Goal: Use online tool/utility: Utilize a website feature to perform a specific function

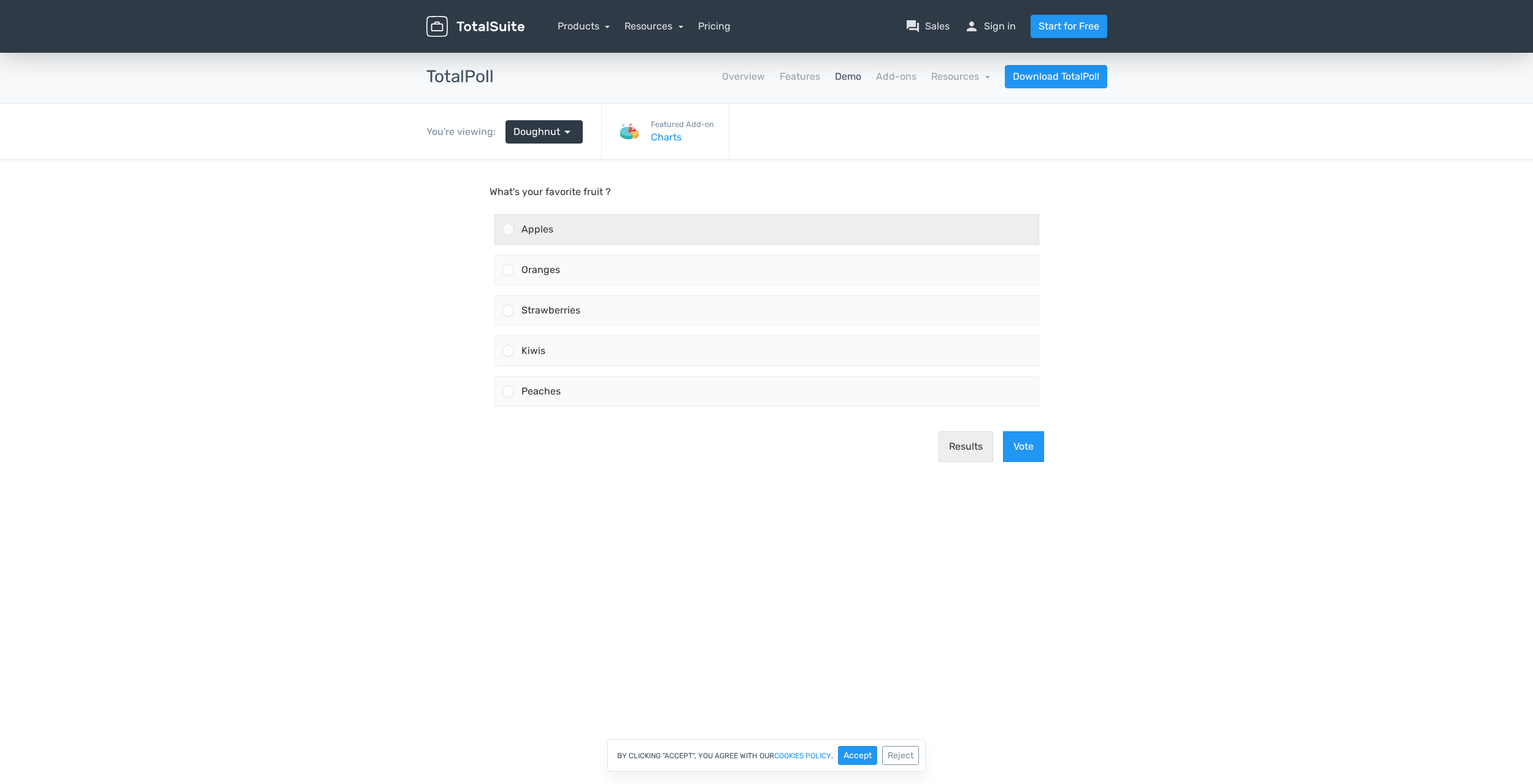
click at [505, 231] on div at bounding box center [508, 229] width 11 height 11
click at [507, 229] on input "Apples" at bounding box center [507, 229] width 0 height 0
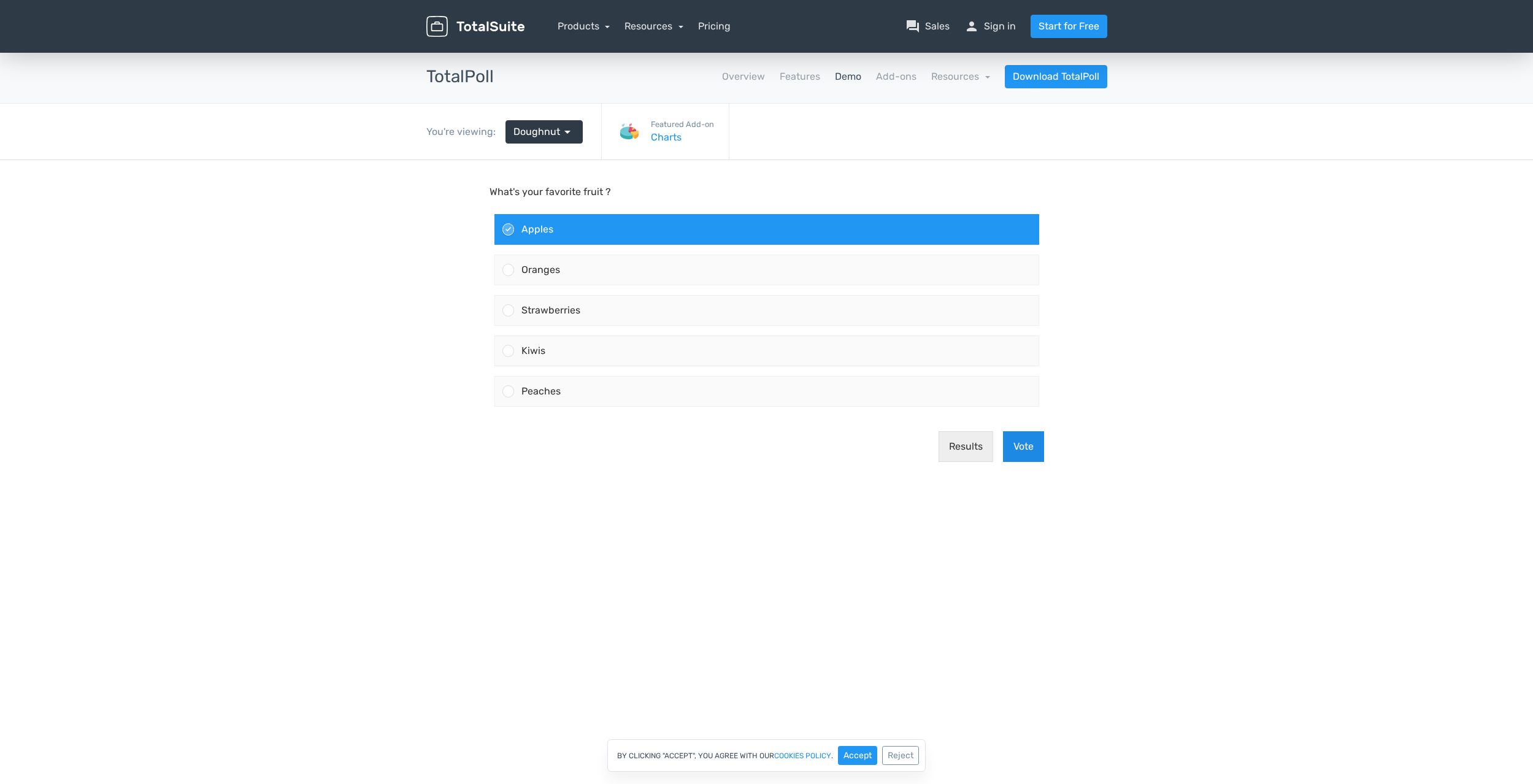
click at [1020, 443] on button "Vote" at bounding box center [1023, 446] width 41 height 30
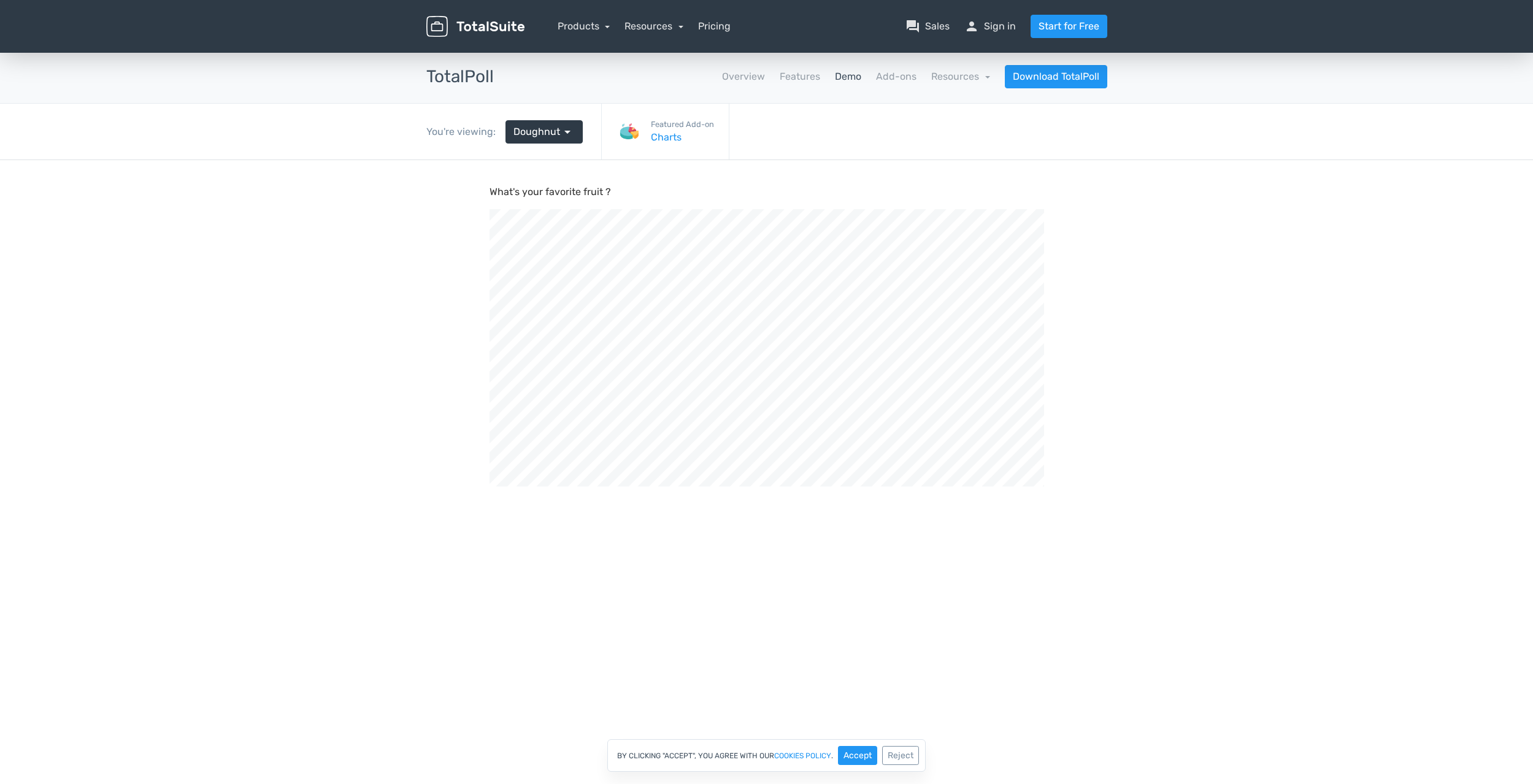
scroll to position [415, 1533]
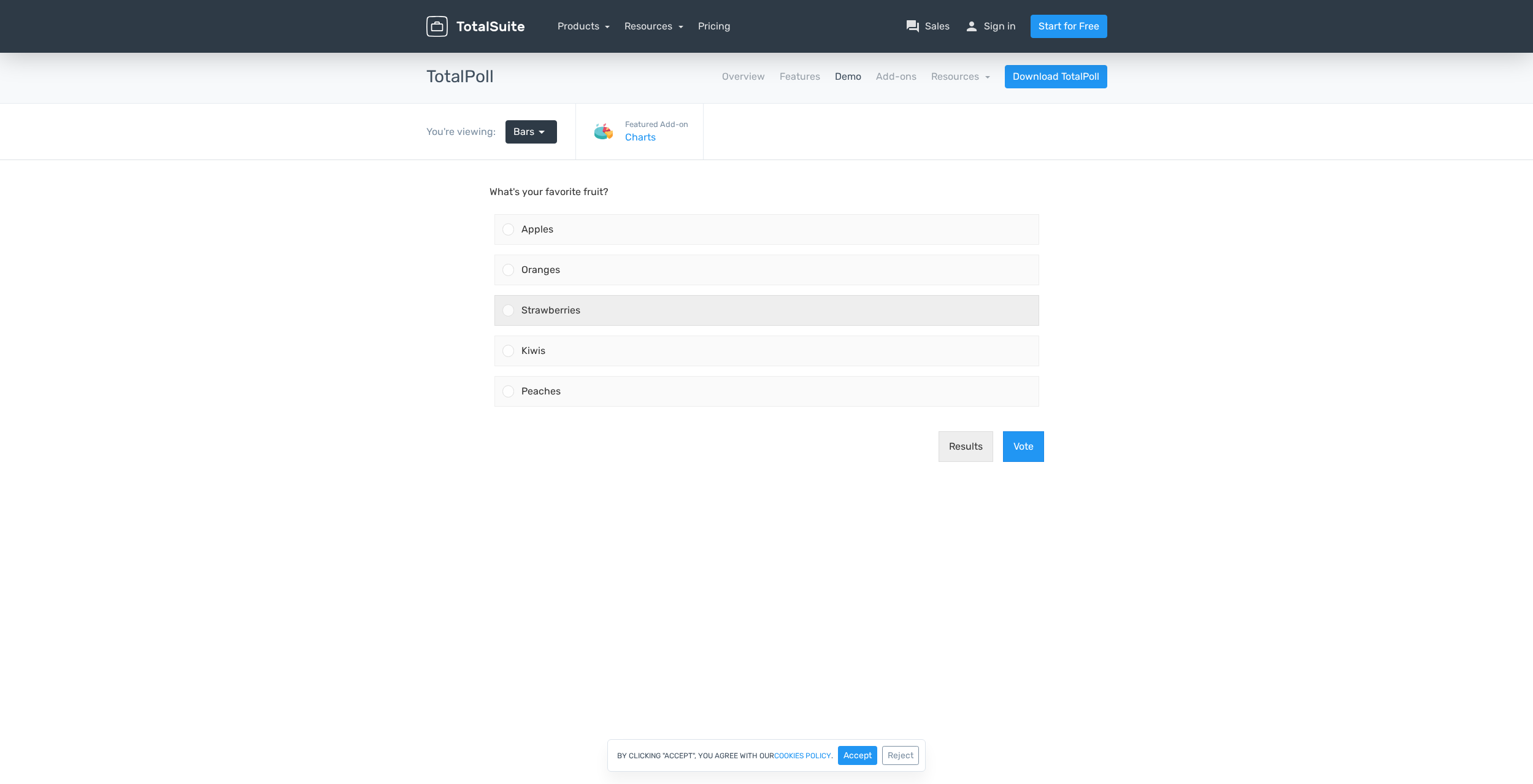
click at [509, 309] on div at bounding box center [508, 310] width 11 height 11
click at [507, 310] on input "Strawberries" at bounding box center [507, 310] width 0 height 0
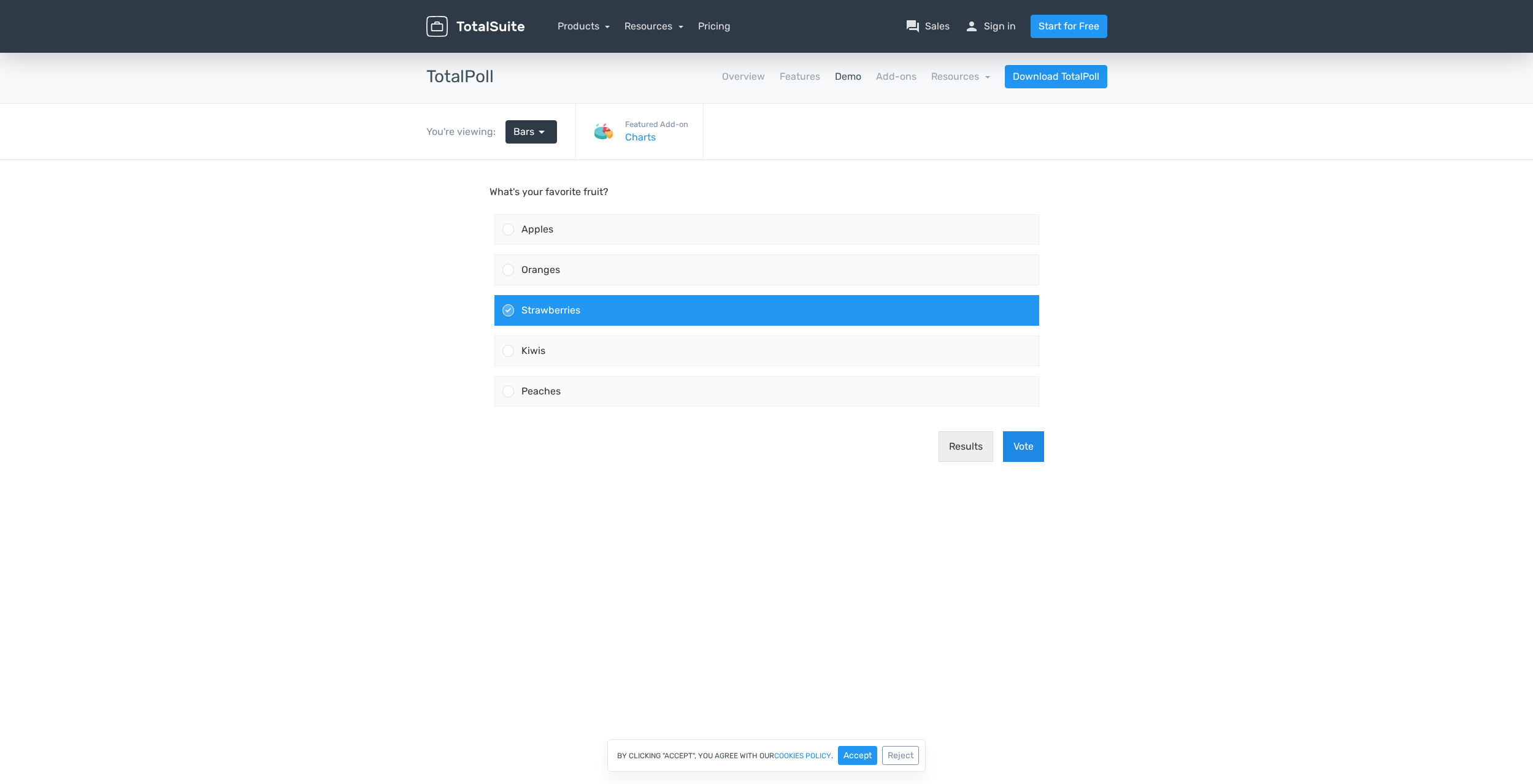
click at [1029, 454] on button "Vote" at bounding box center [1023, 446] width 41 height 30
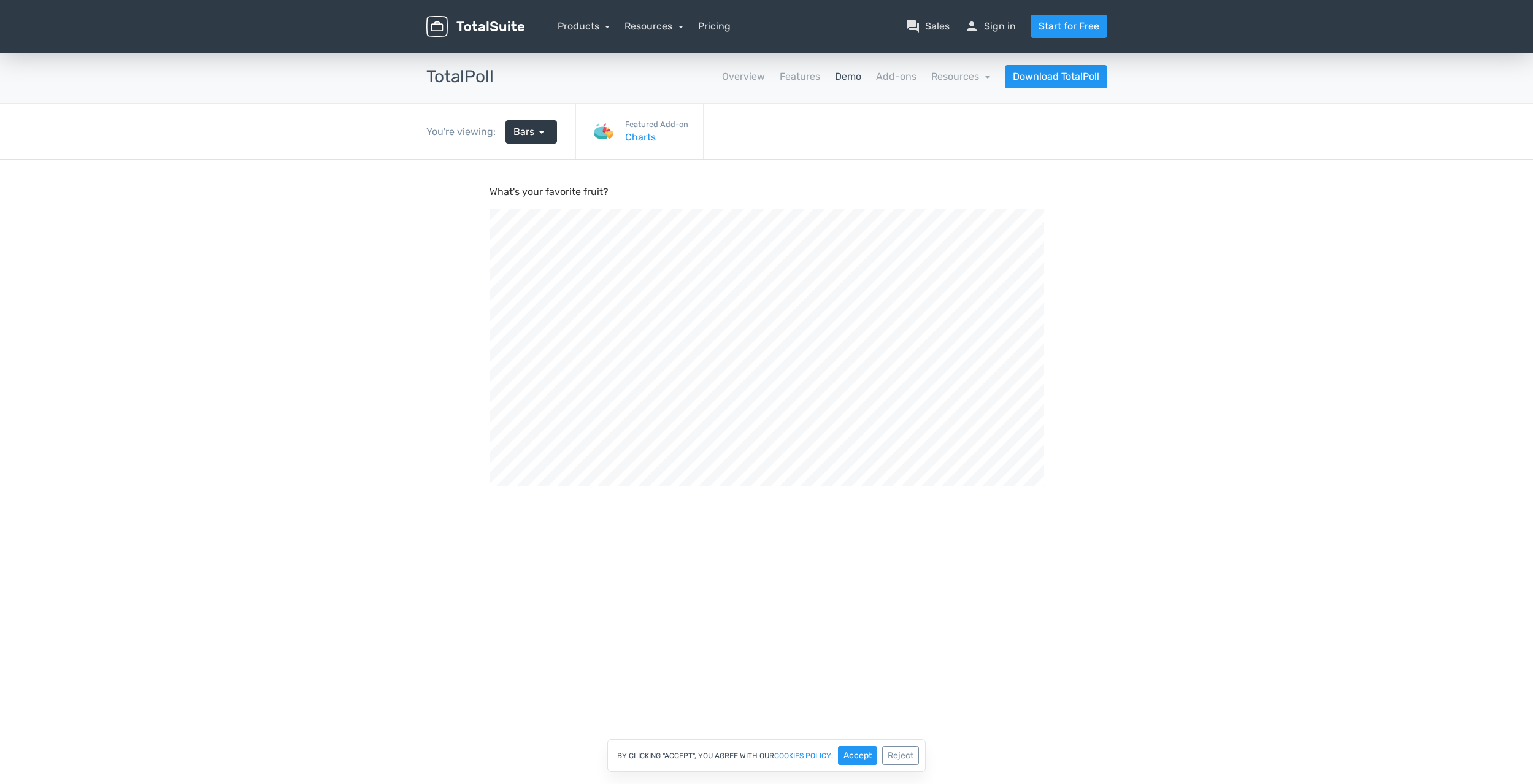
scroll to position [415, 1533]
click at [548, 134] on link "Bars arrow_drop_down" at bounding box center [530, 132] width 52 height 23
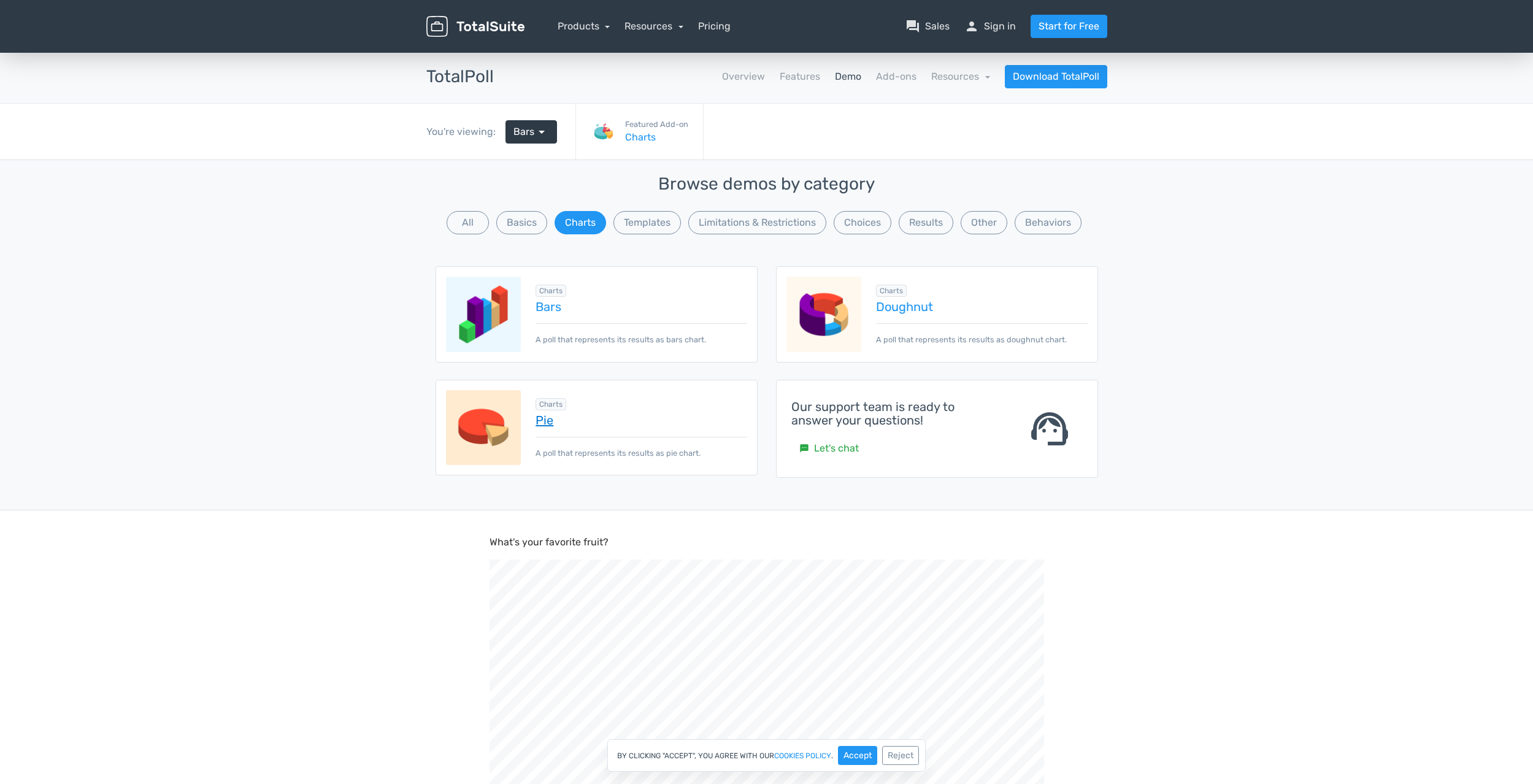
click at [544, 421] on link "Pie" at bounding box center [641, 420] width 211 height 13
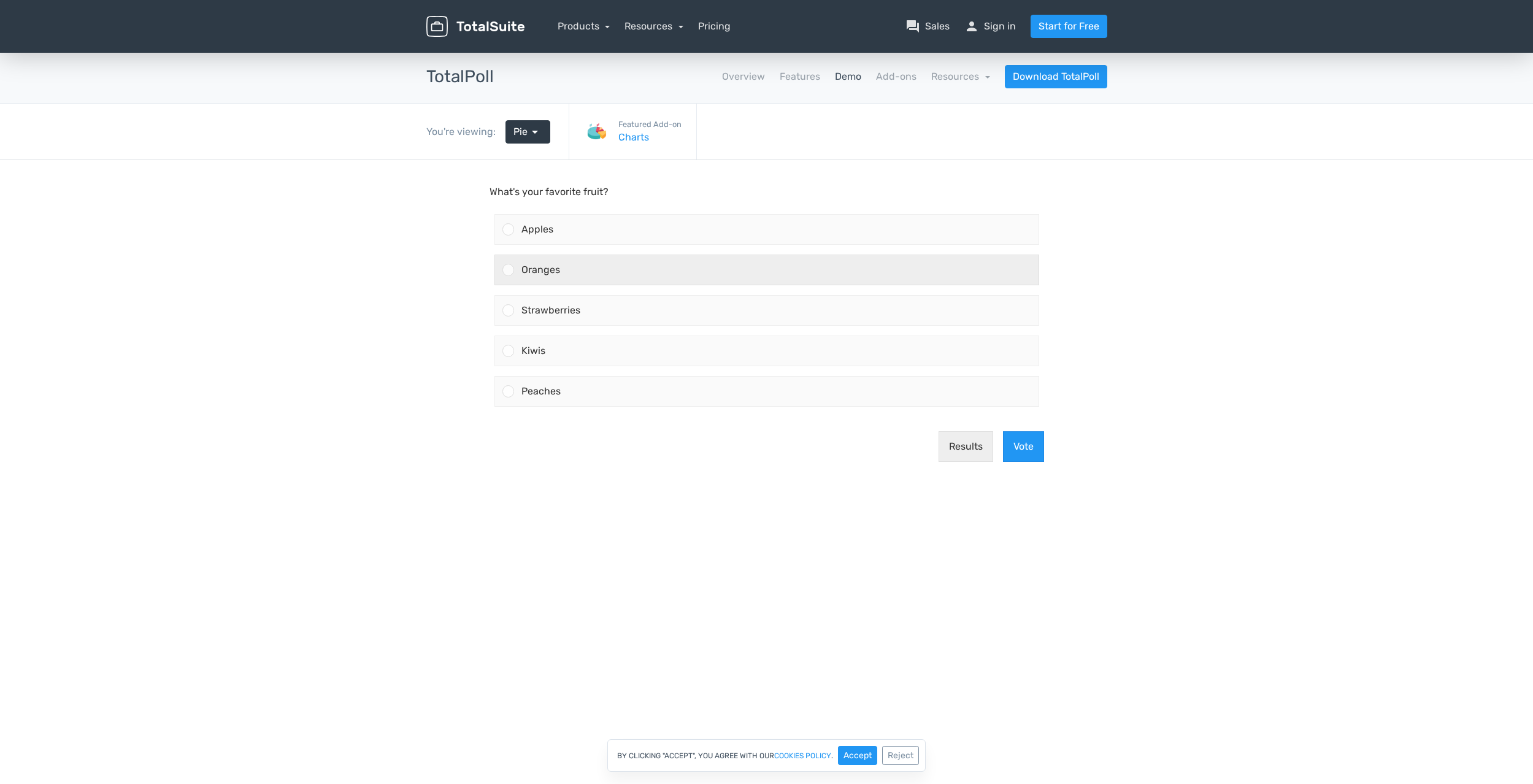
click at [507, 273] on div at bounding box center [508, 269] width 11 height 11
click at [507, 270] on input "Oranges" at bounding box center [507, 270] width 0 height 0
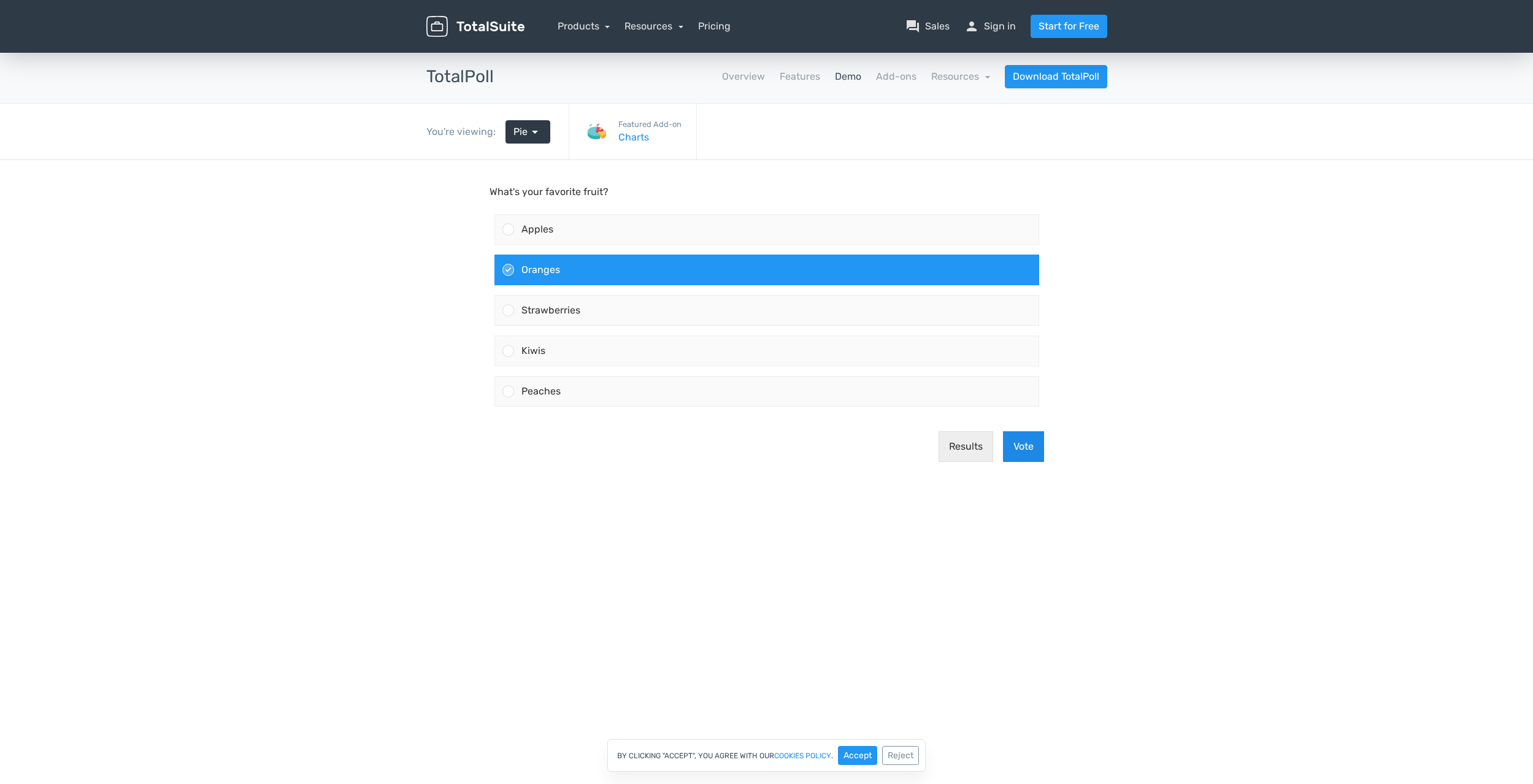
click at [1036, 444] on button "Vote" at bounding box center [1023, 446] width 41 height 30
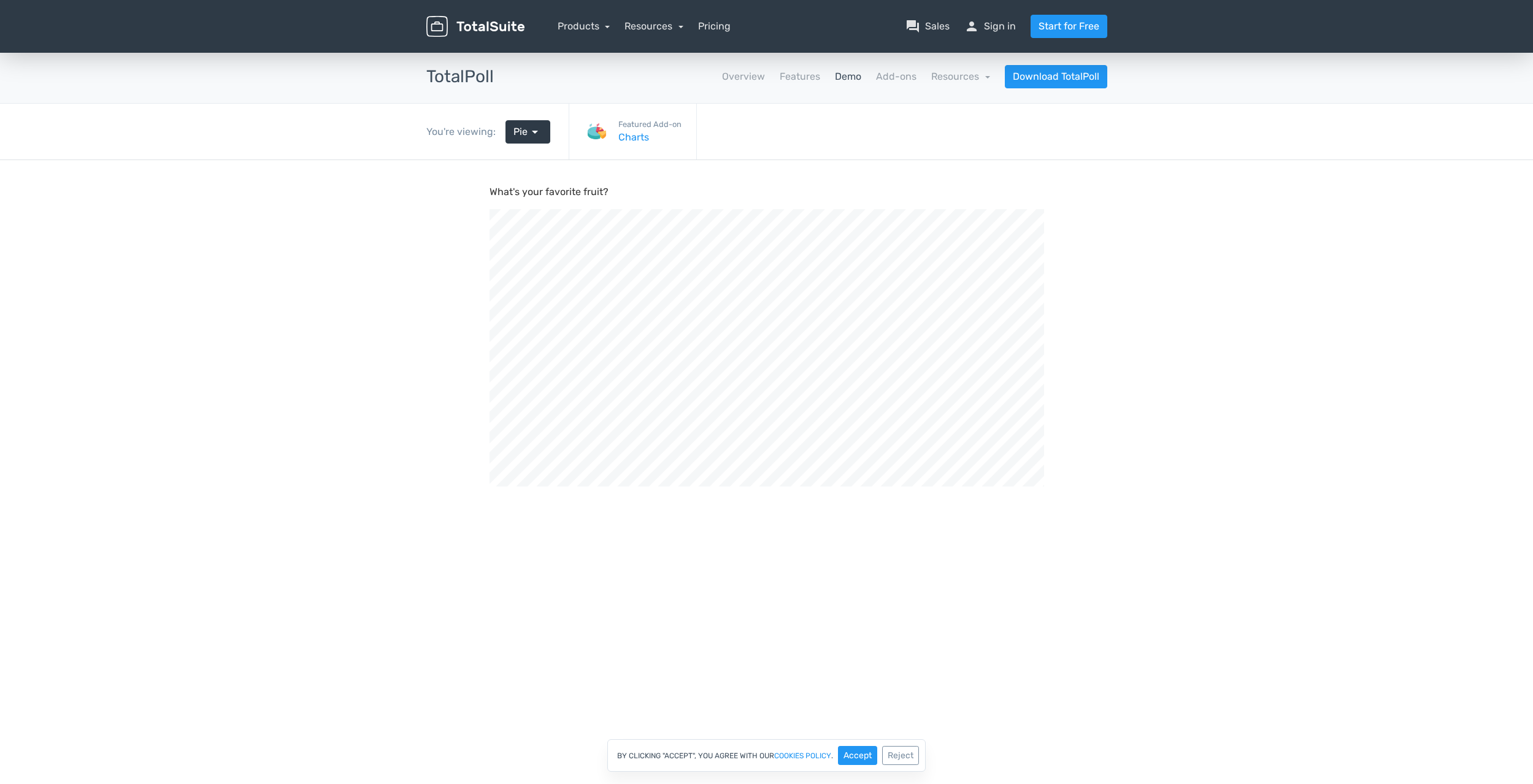
scroll to position [415, 1533]
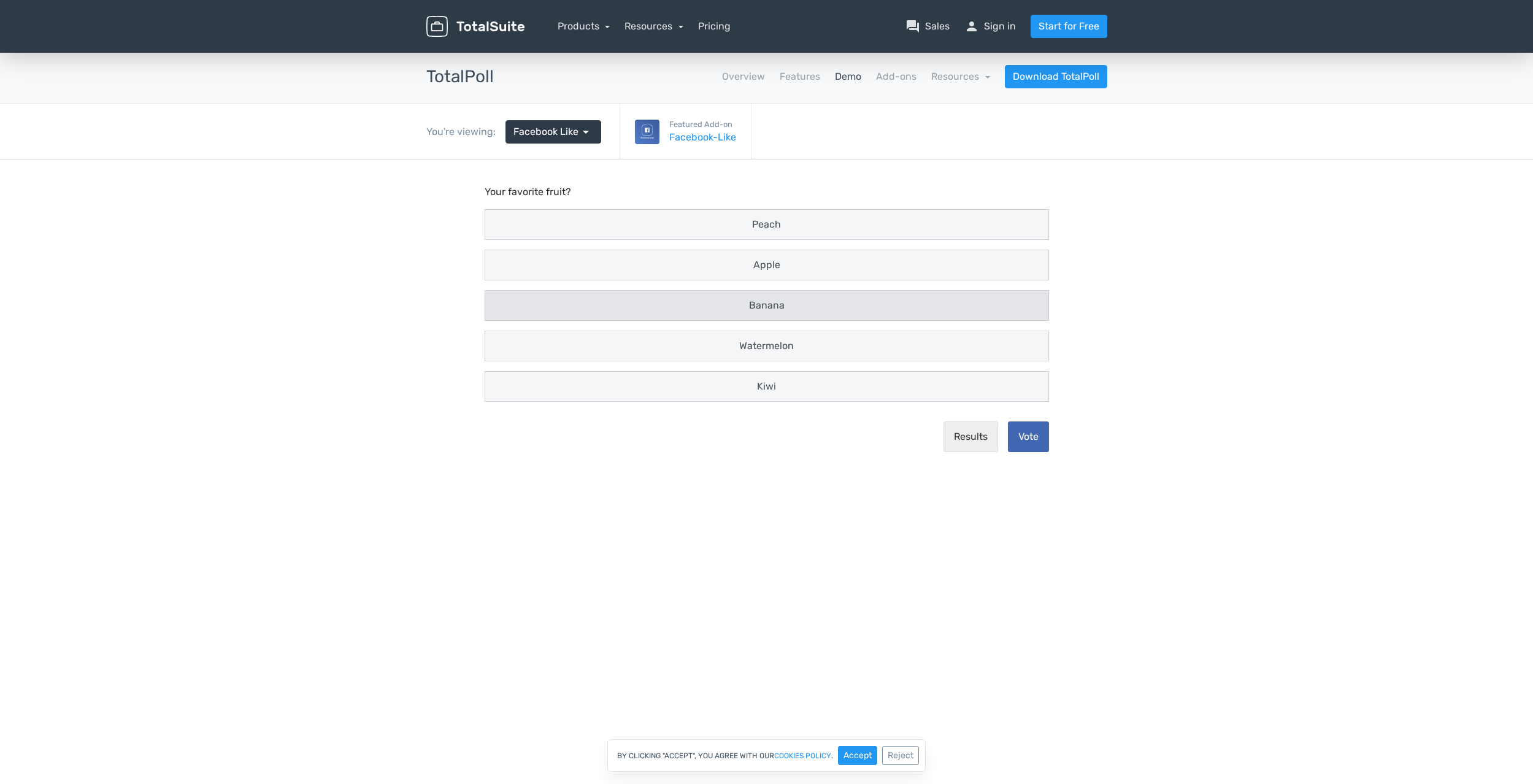
click at [805, 315] on div "Banana" at bounding box center [767, 305] width 563 height 29
click at [500, 309] on input "Banana" at bounding box center [497, 306] width 8 height 8
radio input "true"
click at [1029, 439] on button "Vote" at bounding box center [1028, 436] width 41 height 30
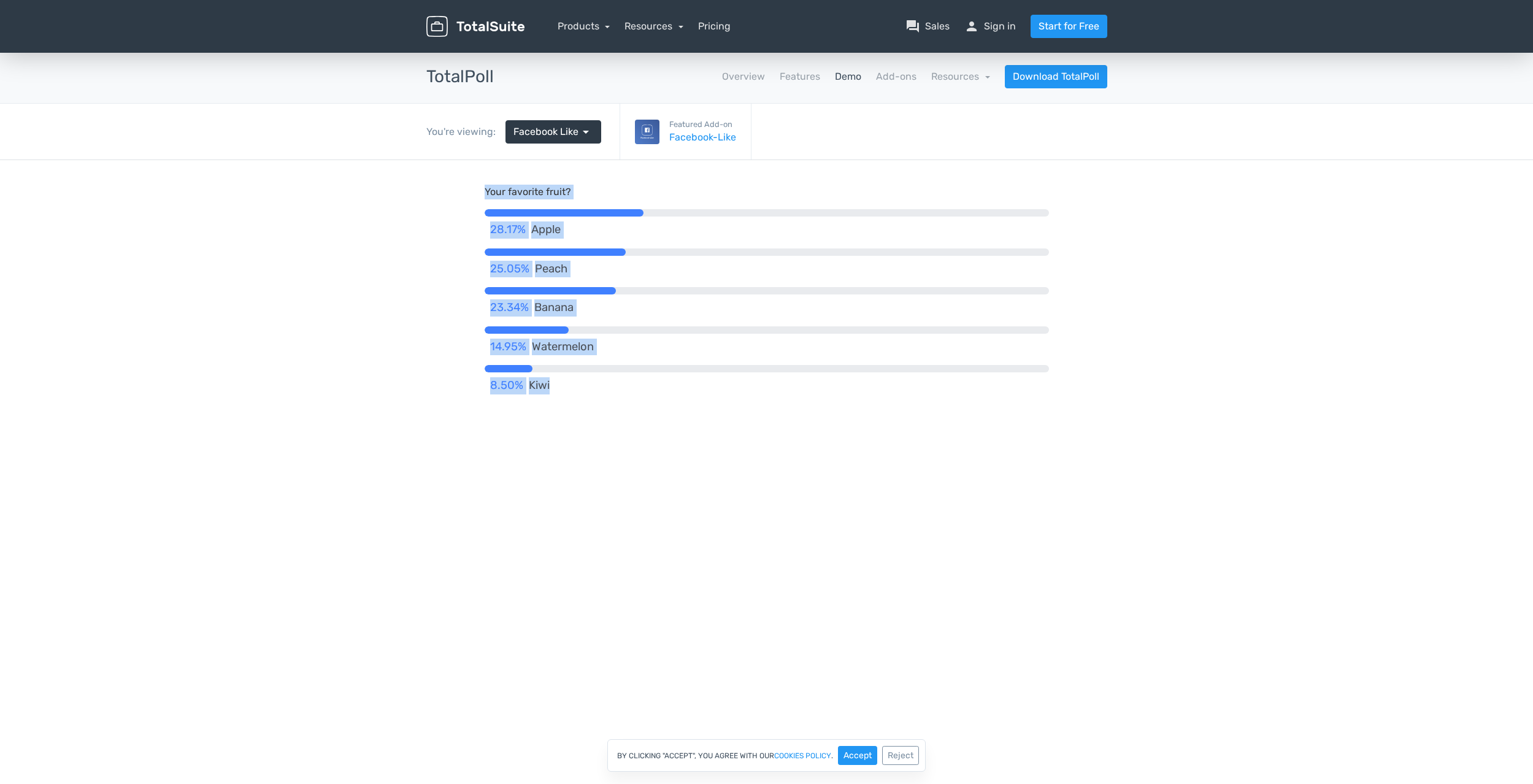
drag, startPoint x: 555, startPoint y: 182, endPoint x: 784, endPoint y: 438, distance: 343.5
click at [784, 438] on main "Your favorite fruit? 28.17% Apple 25.05% Peach 23.34% [DEMOGRAPHIC_DATA] 14.95%…" at bounding box center [766, 304] width 588 height 288
click at [747, 500] on div at bounding box center [766, 552] width 1533 height 784
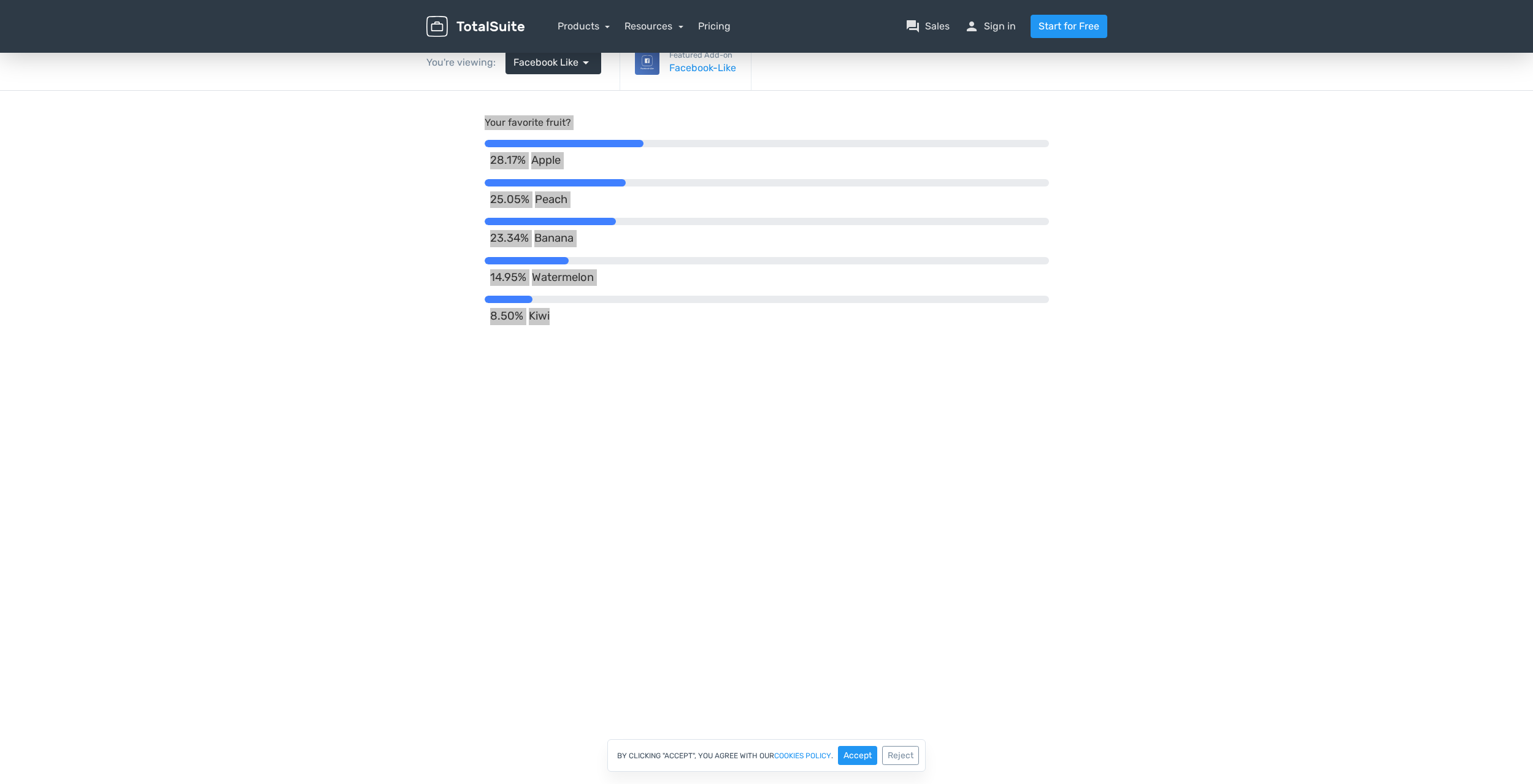
scroll to position [0, 0]
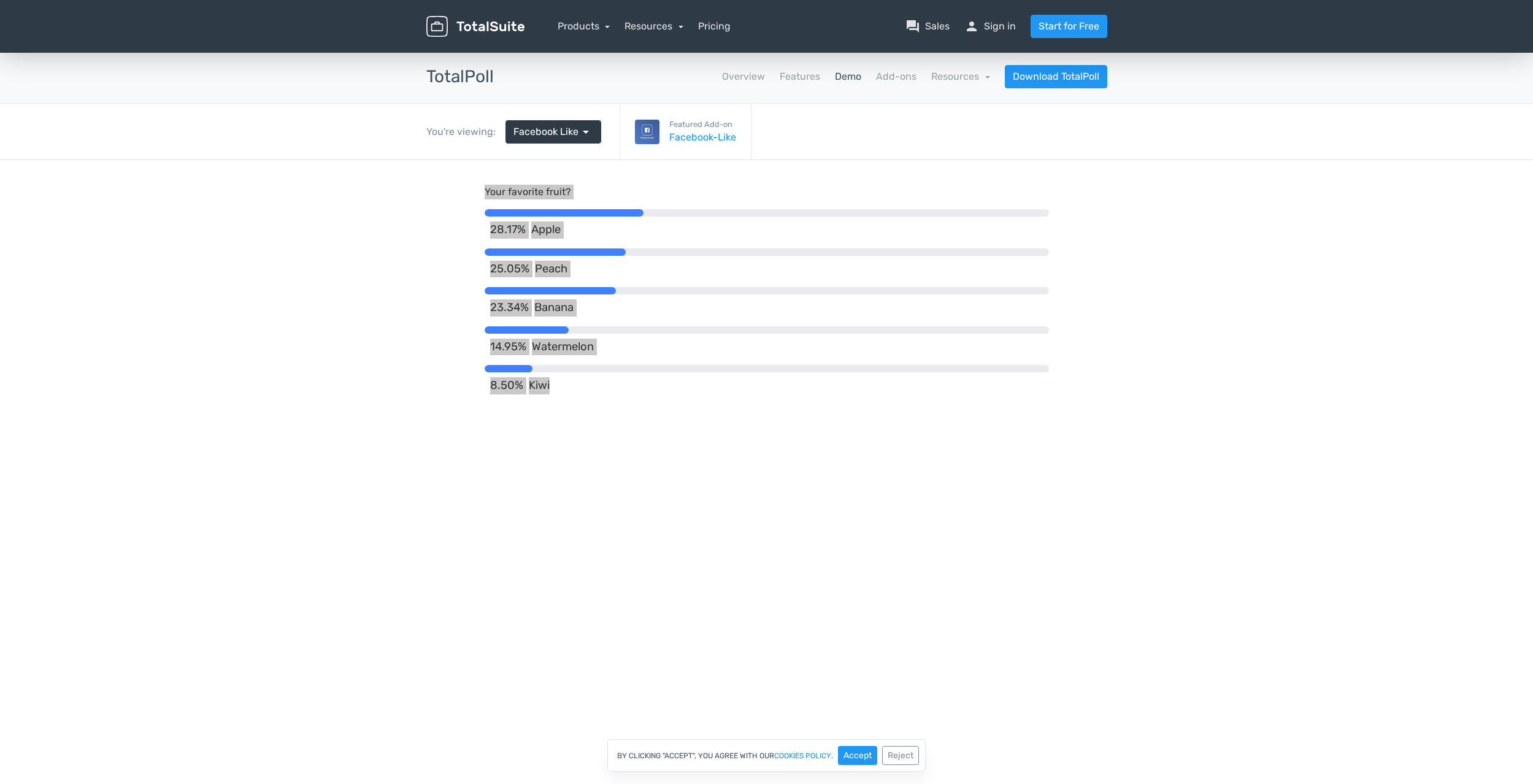
click at [722, 473] on div at bounding box center [766, 552] width 1533 height 784
drag, startPoint x: 687, startPoint y: 435, endPoint x: 685, endPoint y: 428, distance: 7.3
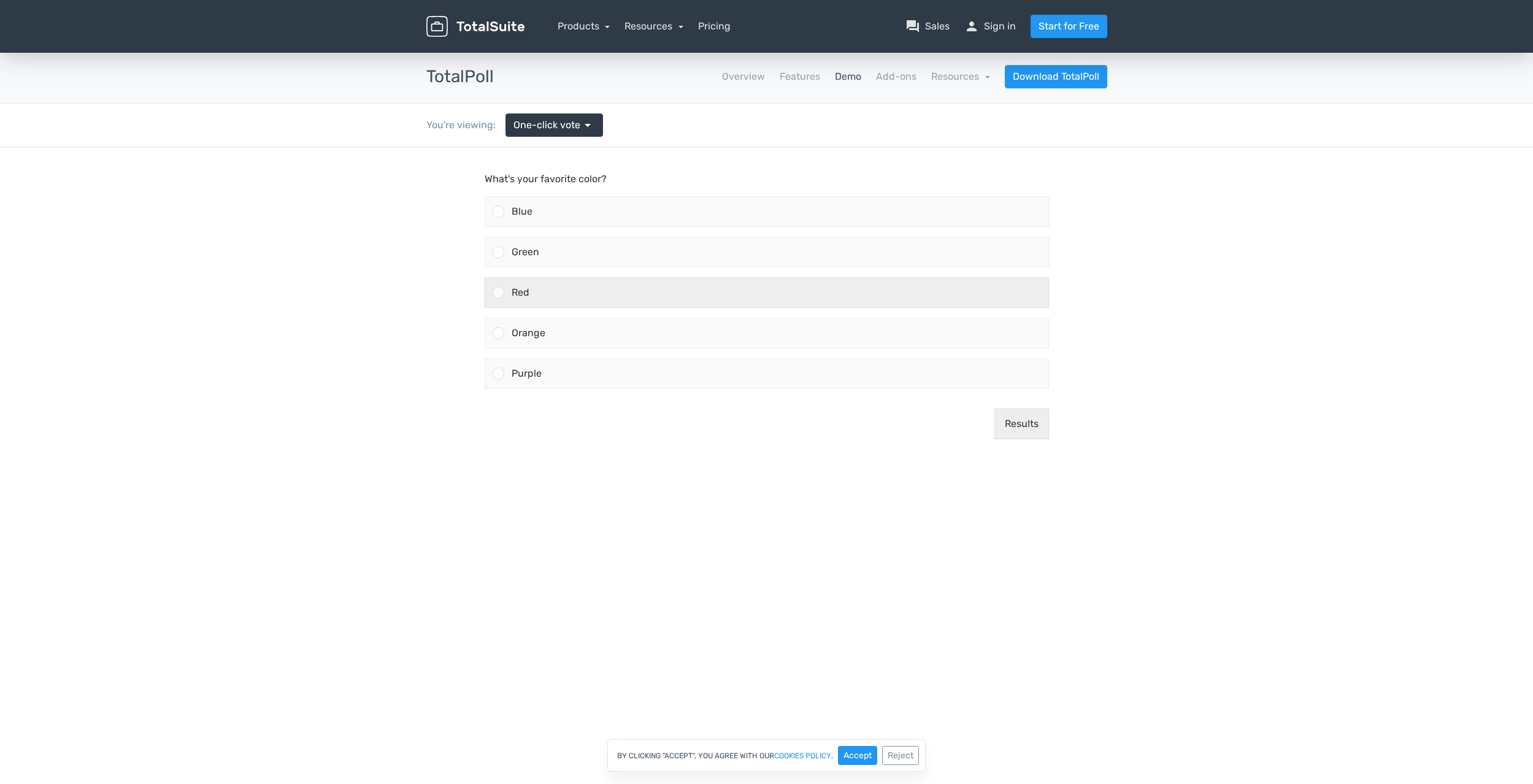
click at [600, 286] on div "Red" at bounding box center [776, 292] width 544 height 29
click at [498, 292] on input "Red" at bounding box center [498, 292] width 0 height 0
